Goal: Navigation & Orientation: Find specific page/section

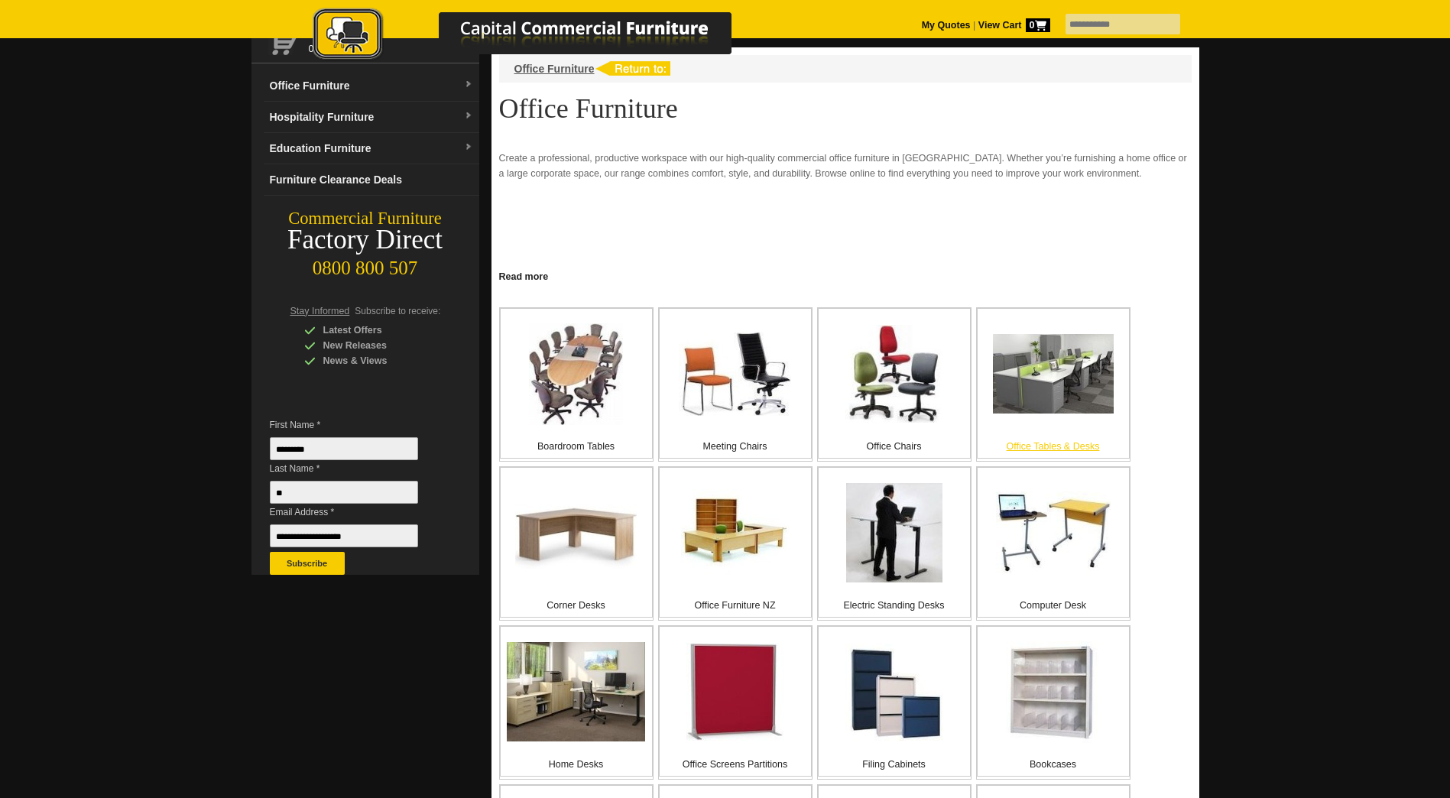
scroll to position [153, 0]
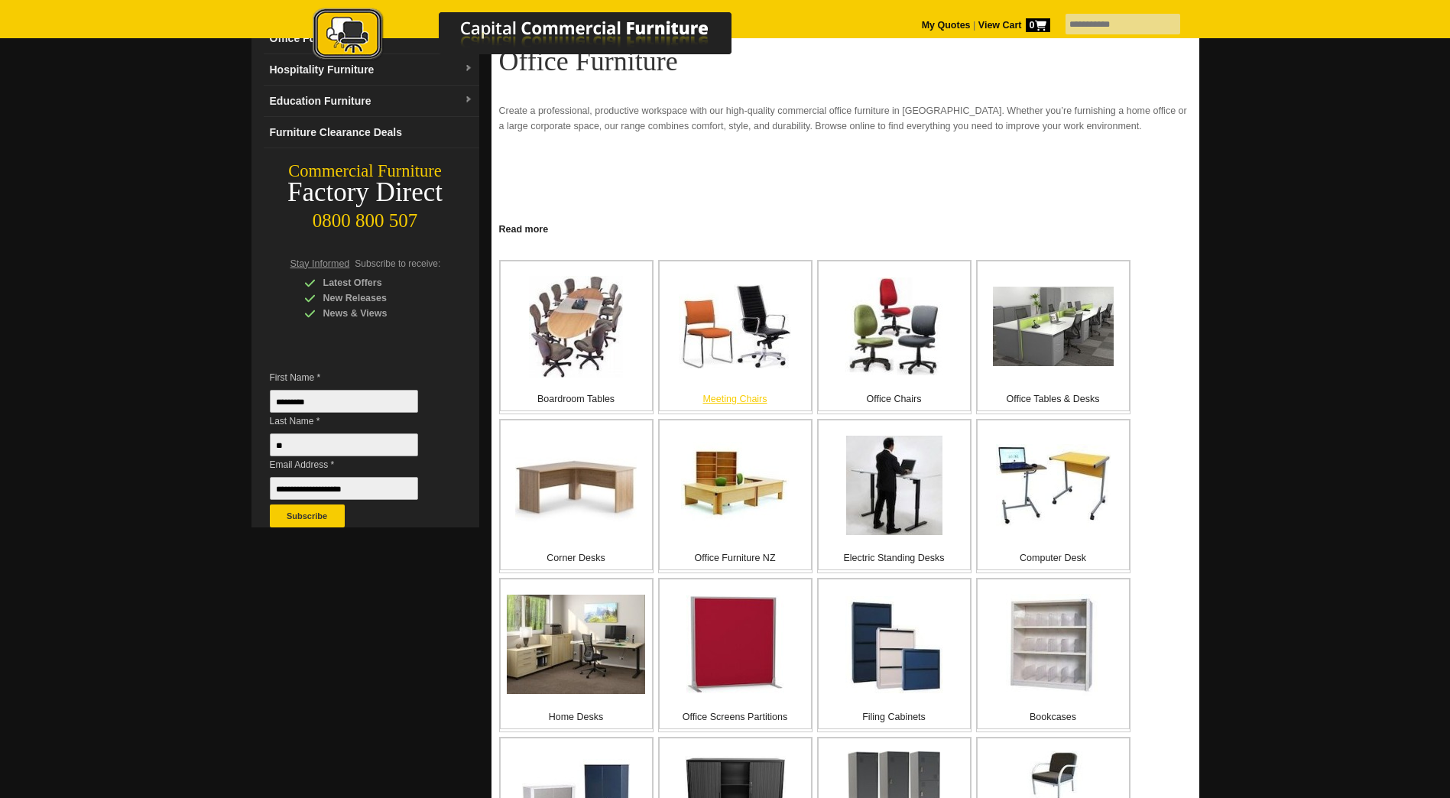
click at [722, 398] on p "Meeting Chairs" at bounding box center [735, 398] width 151 height 15
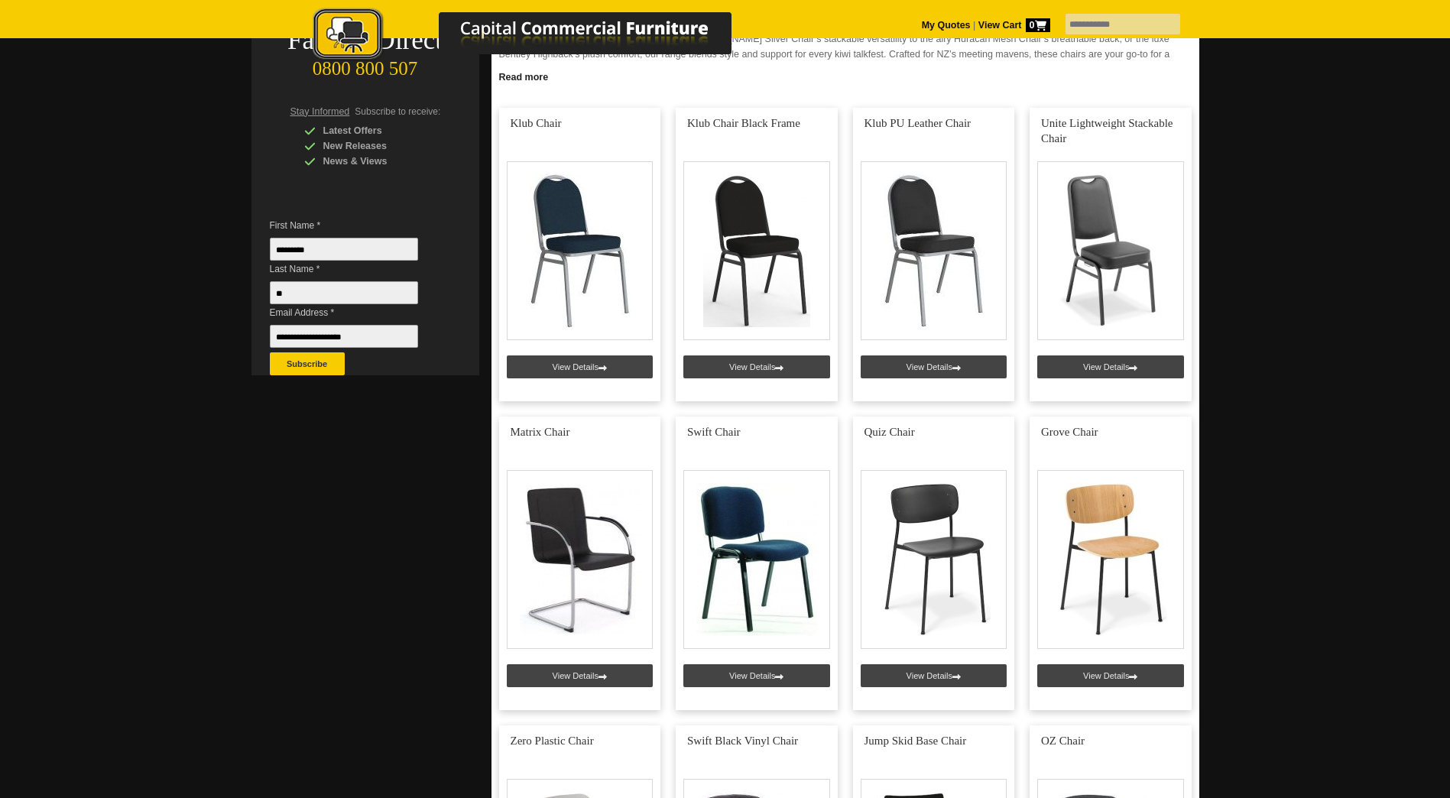
scroll to position [306, 0]
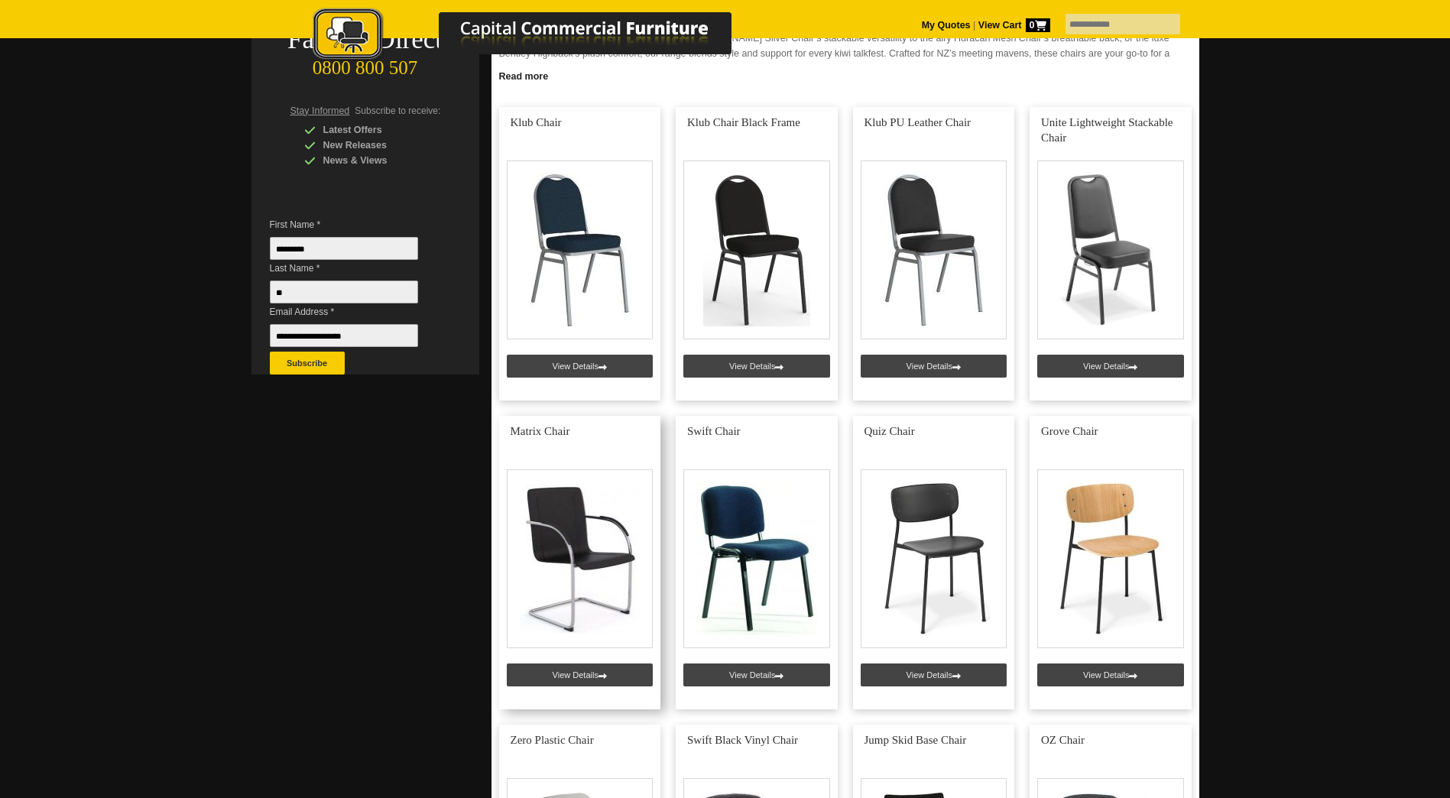
click at [605, 674] on link at bounding box center [580, 563] width 162 height 294
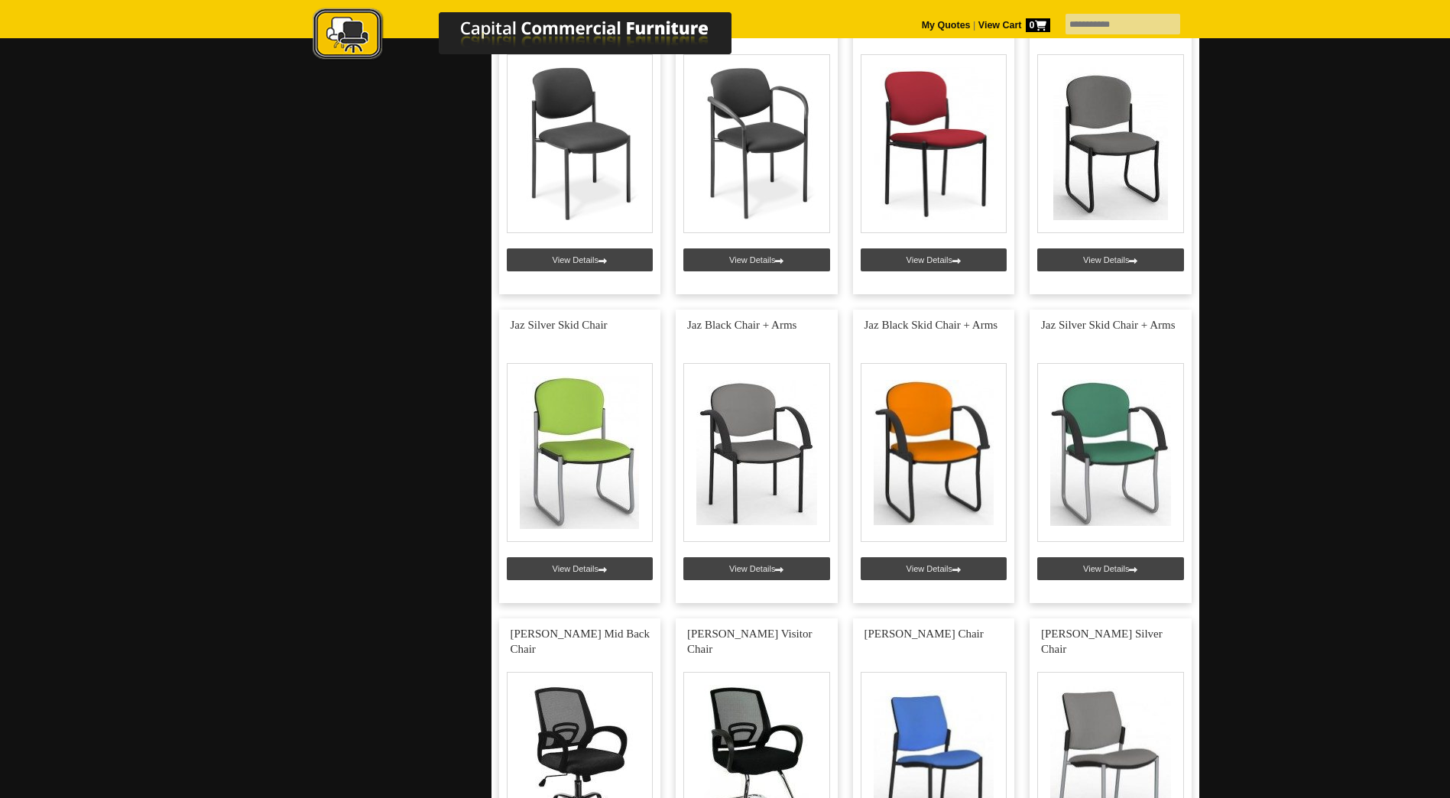
scroll to position [1376, 0]
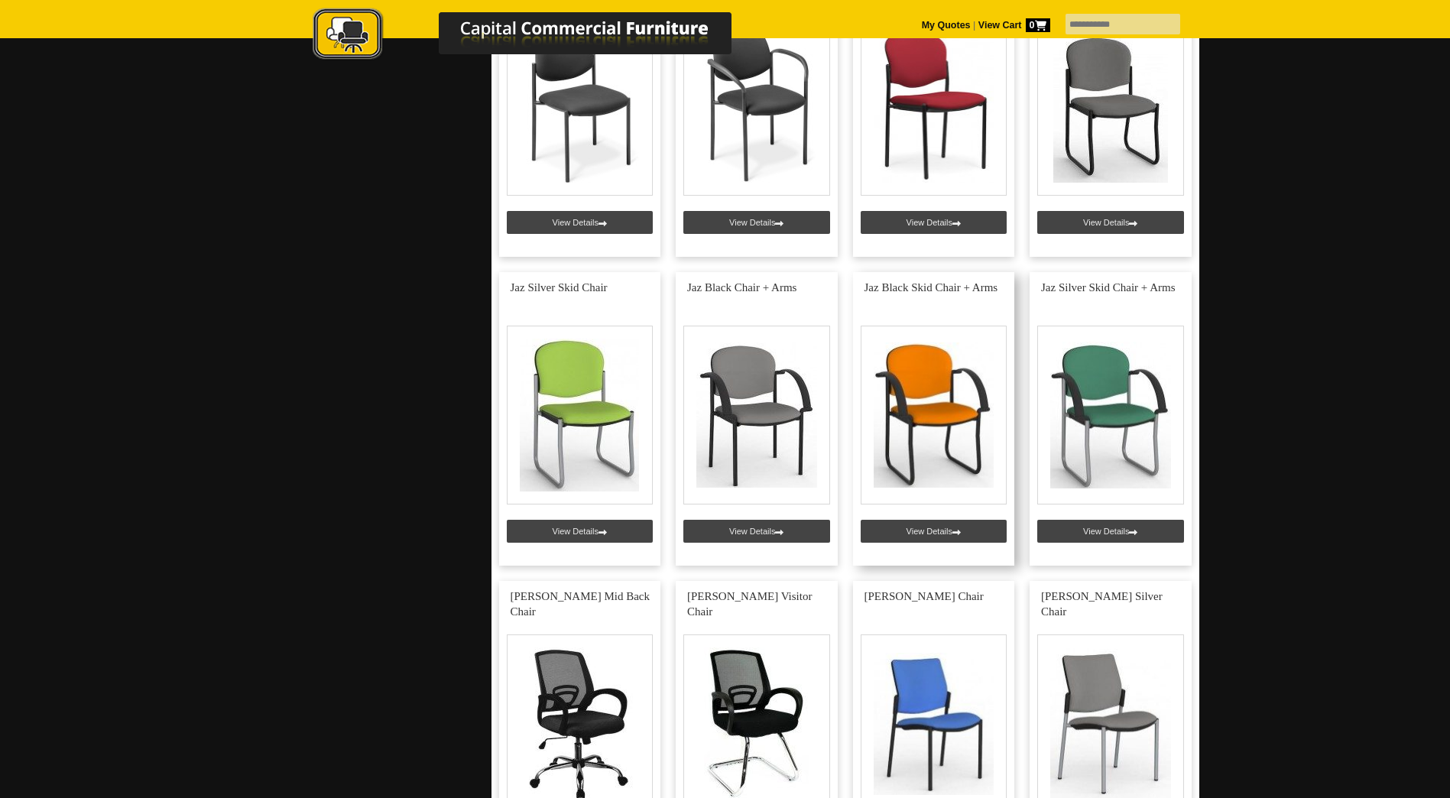
click at [930, 531] on link at bounding box center [934, 419] width 162 height 294
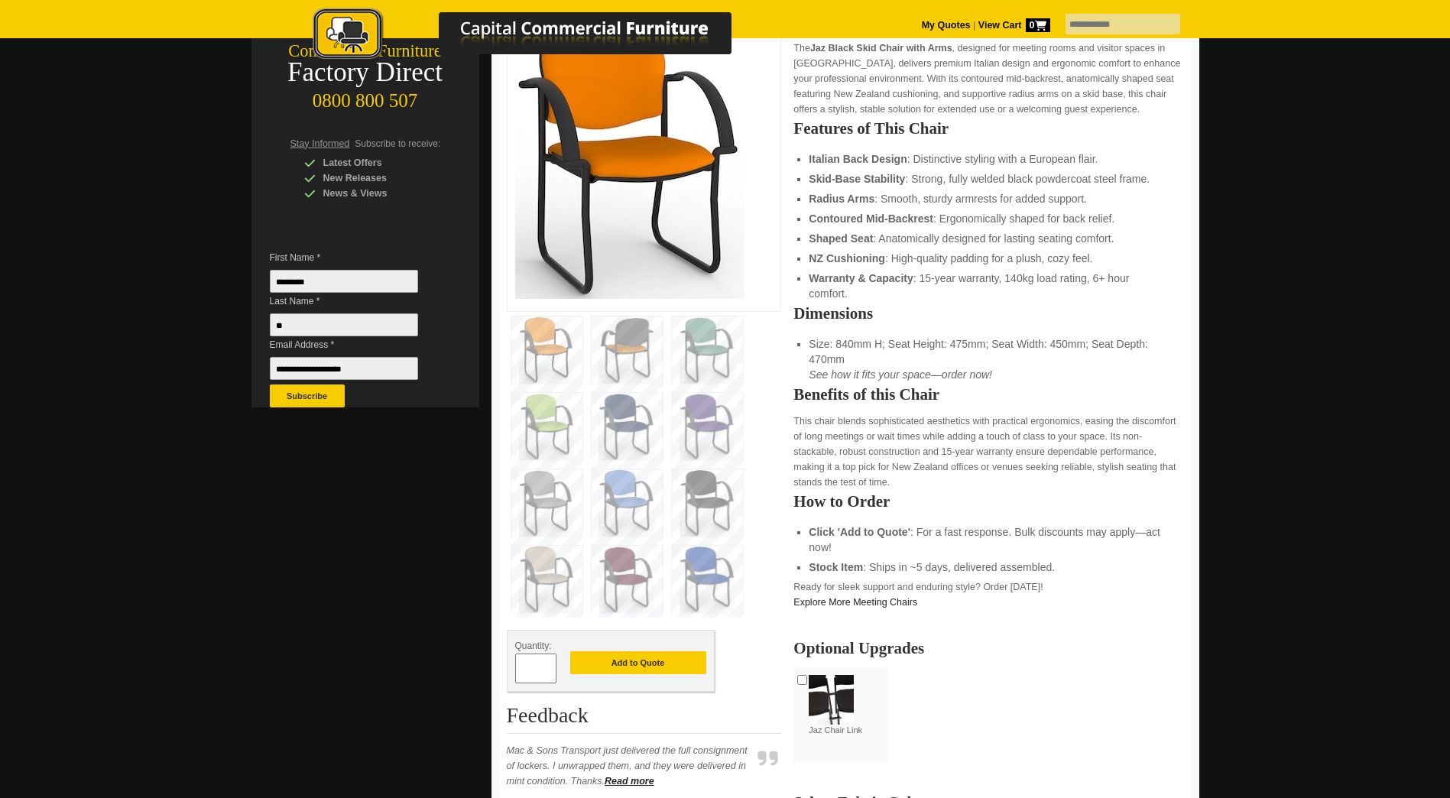
scroll to position [306, 0]
